Goal: Navigation & Orientation: Find specific page/section

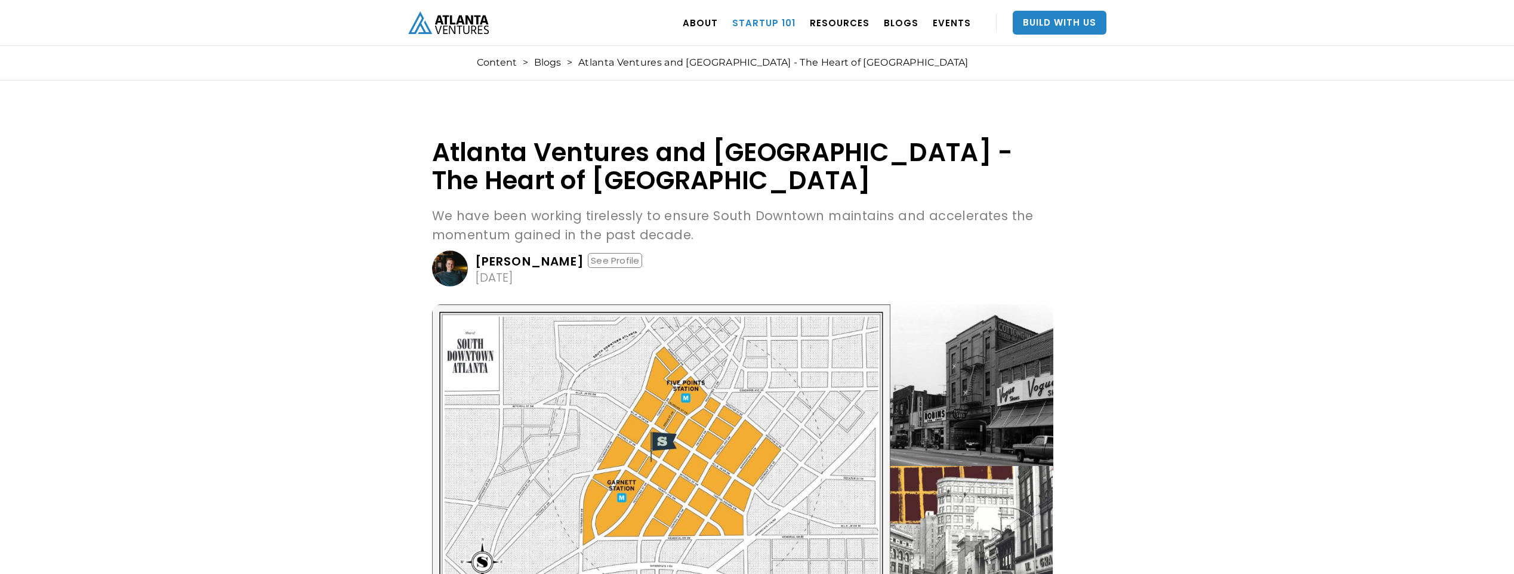
click at [751, 20] on link "Startup 101" at bounding box center [763, 22] width 63 height 33
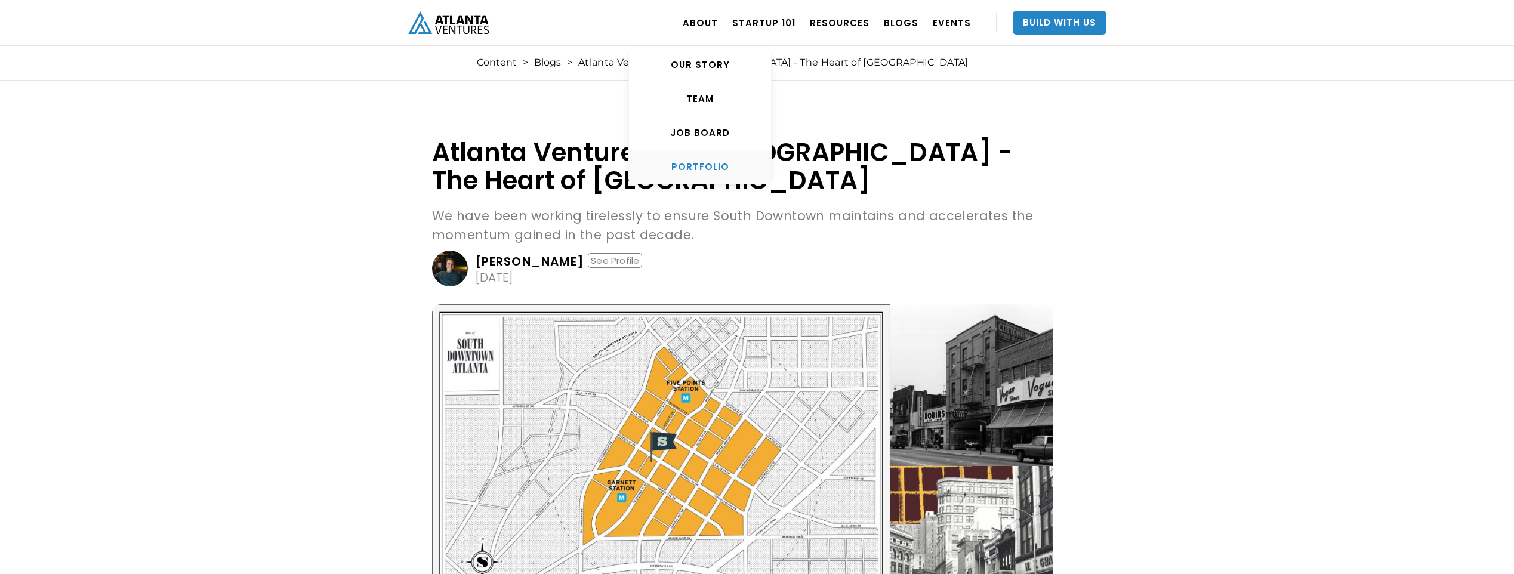
click at [722, 170] on div "PORTFOLIO" at bounding box center [700, 167] width 142 height 12
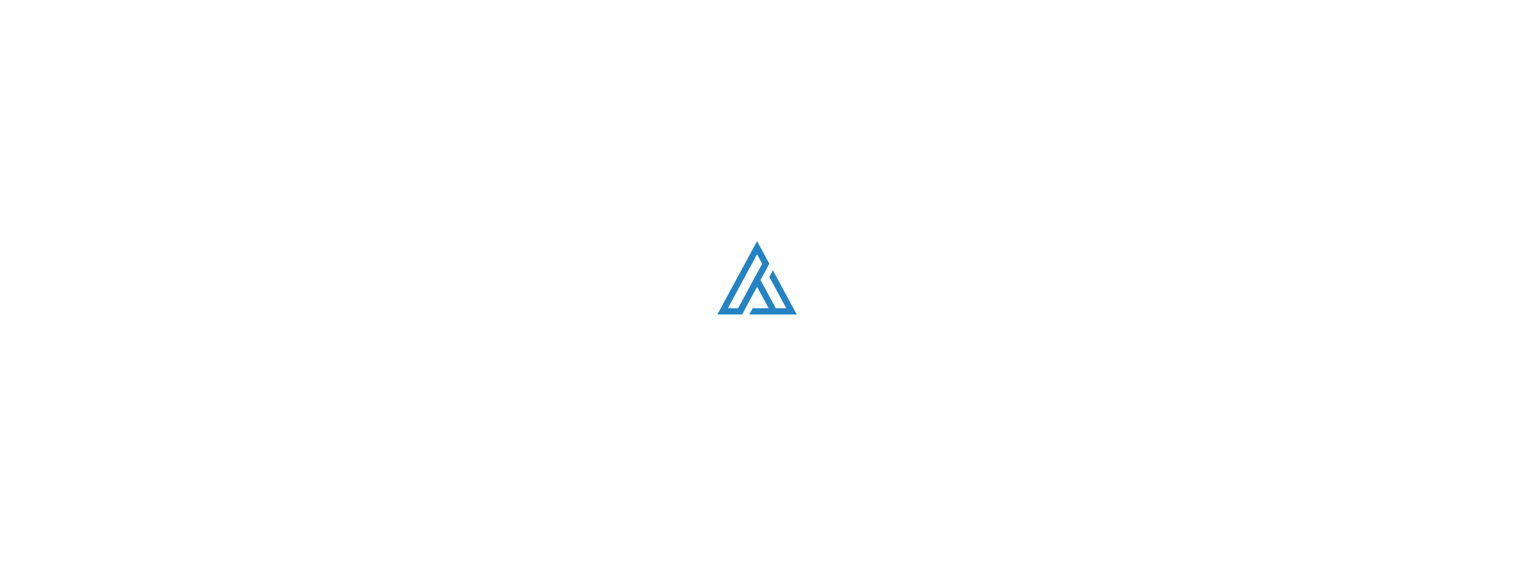
scroll to position [733, 0]
